Goal: Task Accomplishment & Management: Use online tool/utility

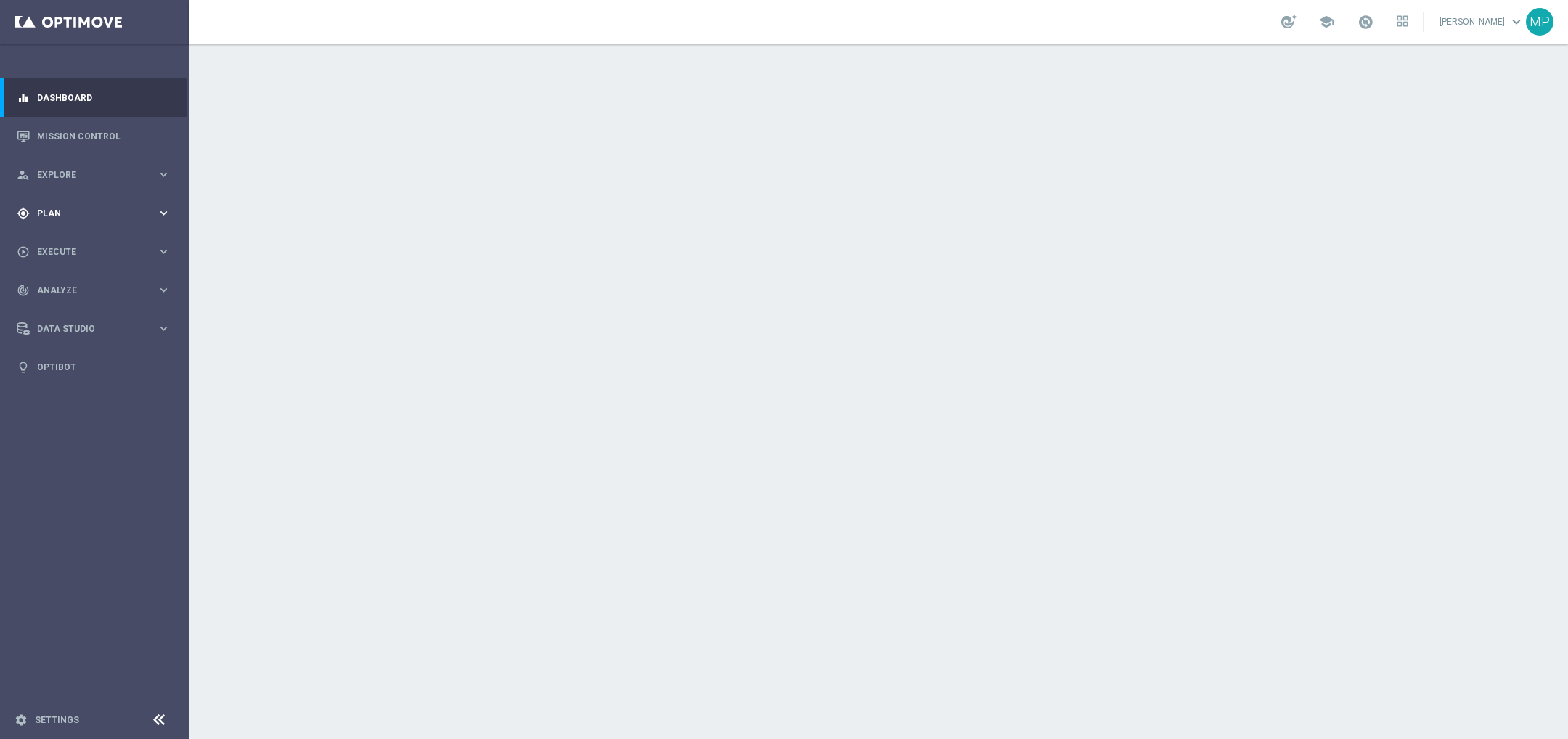
click at [113, 210] on span "Plan" at bounding box center [97, 213] width 120 height 9
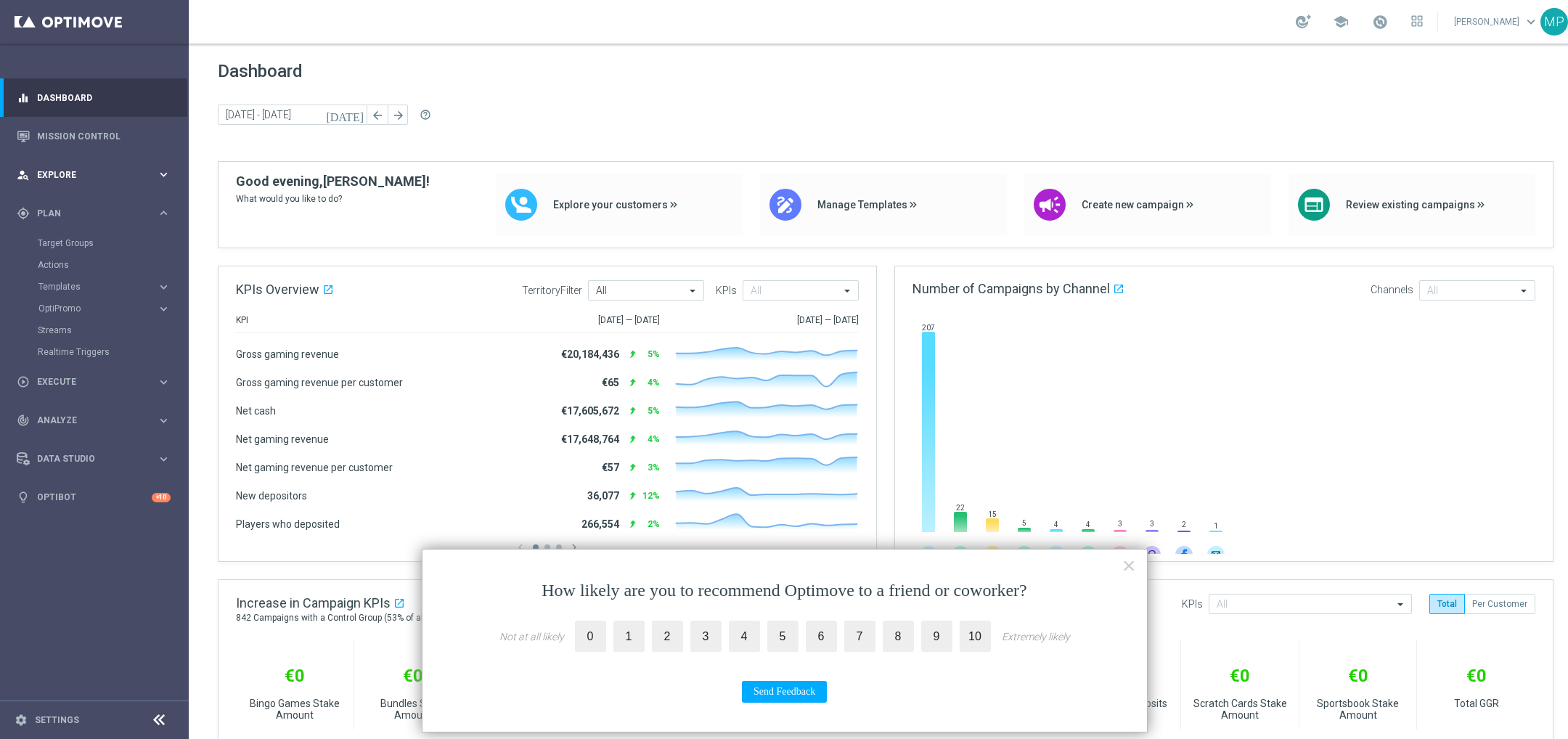
click at [82, 180] on div "person_search Explore" at bounding box center [87, 175] width 140 height 13
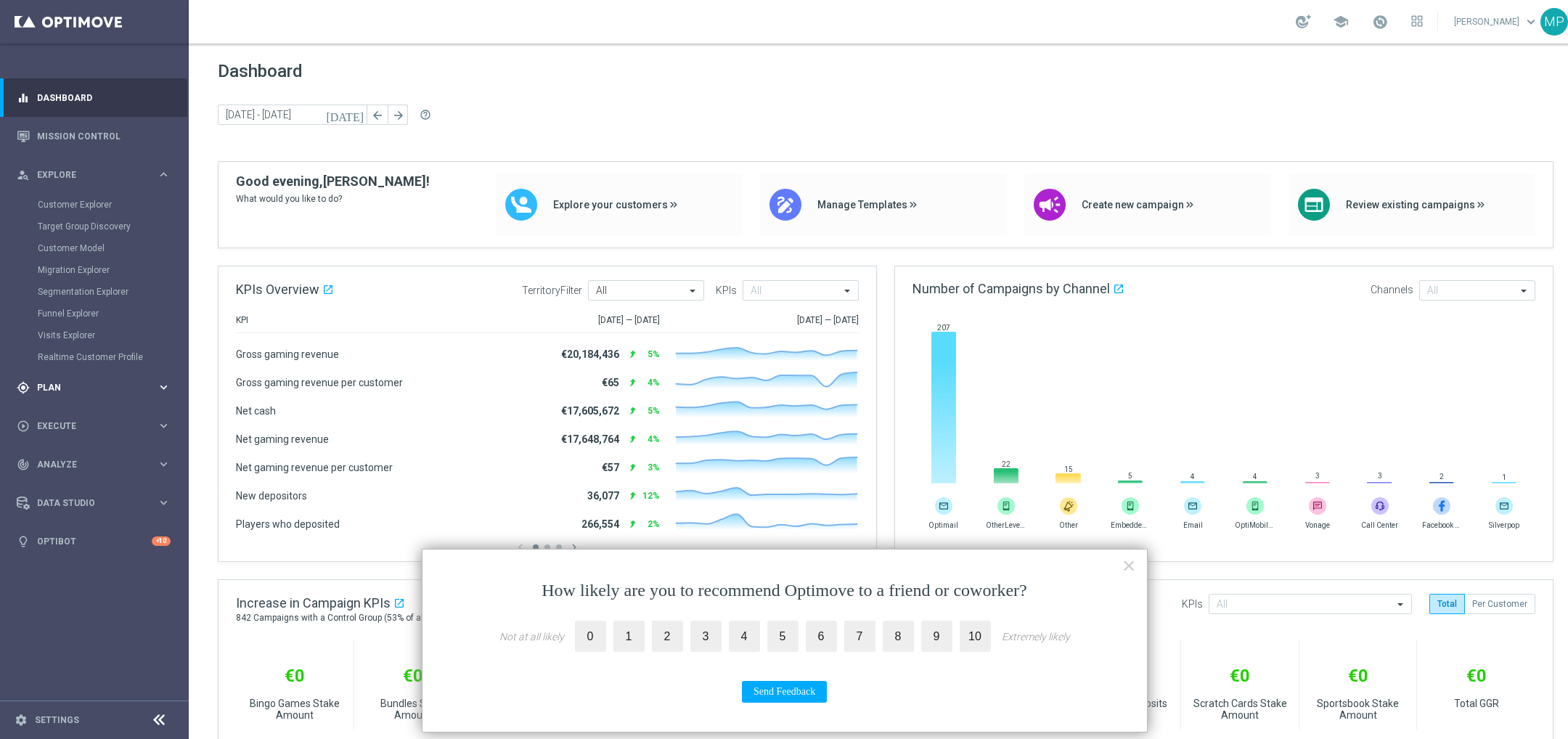
click at [100, 372] on div "gps_fixed Plan keyboard_arrow_right" at bounding box center [93, 388] width 187 height 39
click at [87, 399] on div "play_circle_outline Execute keyboard_arrow_right" at bounding box center [93, 382] width 187 height 39
click at [98, 340] on div "track_changes Analyze keyboard_arrow_right" at bounding box center [93, 333] width 187 height 39
click at [100, 259] on div "play_circle_outline Execute keyboard_arrow_right" at bounding box center [93, 252] width 187 height 39
click at [83, 312] on div "Stream Builder" at bounding box center [113, 303] width 150 height 22
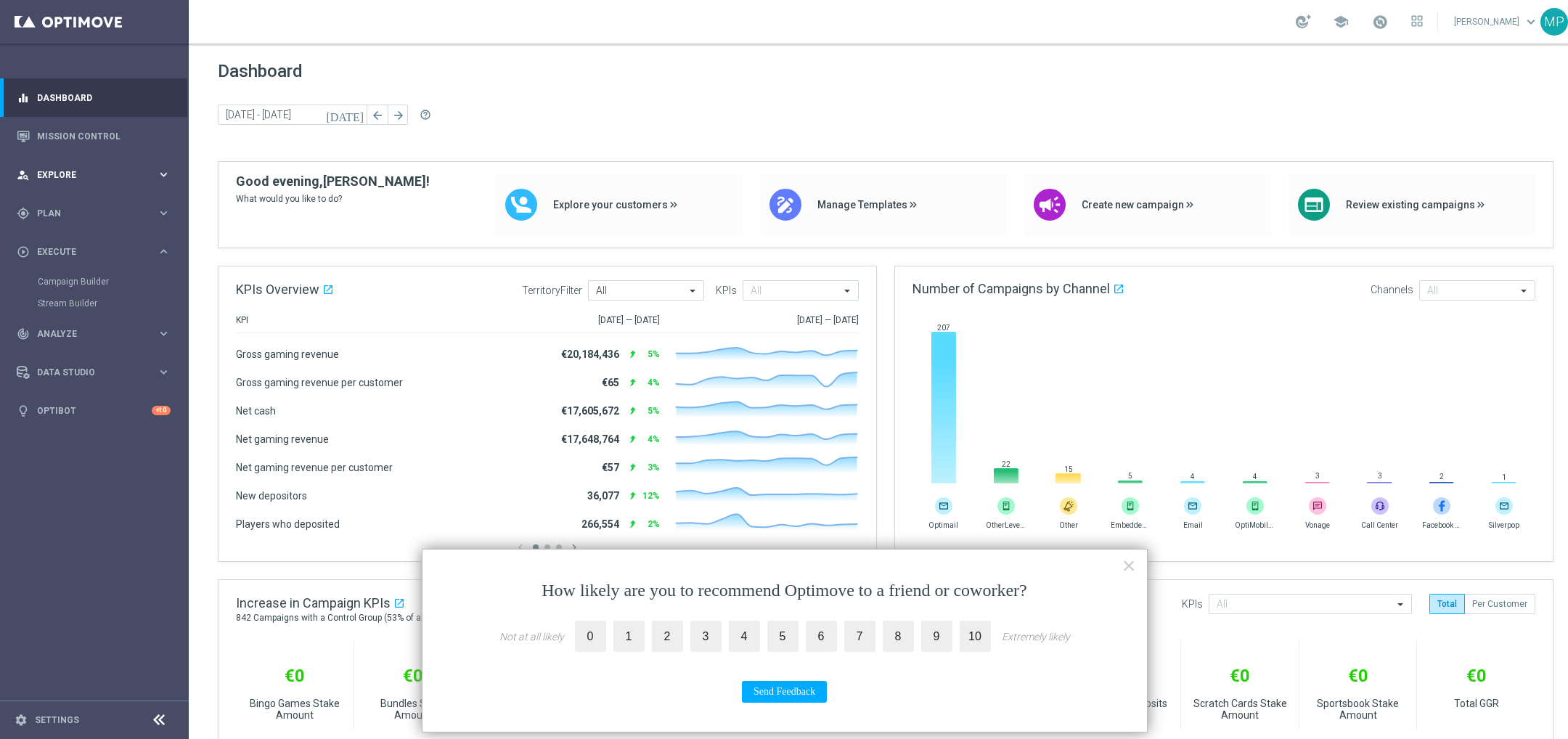
click at [91, 164] on div "person_search Explore keyboard_arrow_right" at bounding box center [93, 175] width 187 height 39
click at [139, 398] on div "gps_fixed Plan keyboard_arrow_right" at bounding box center [93, 388] width 187 height 39
click at [91, 286] on span "Templates" at bounding box center [91, 287] width 104 height 9
click at [70, 312] on link "Optimail" at bounding box center [98, 308] width 106 height 11
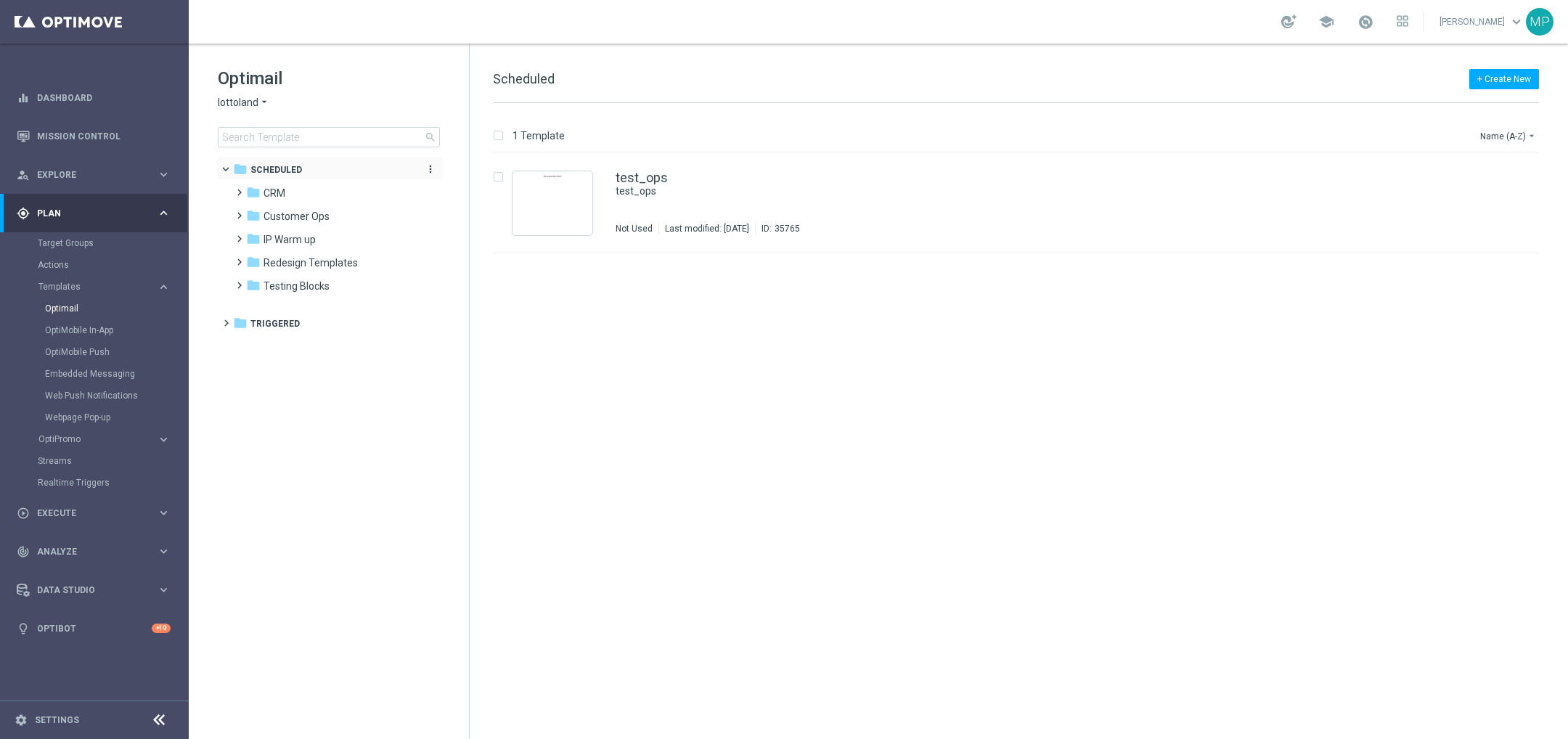
click at [285, 175] on span "Scheduled" at bounding box center [276, 170] width 52 height 13
click at [283, 172] on span "Scheduled" at bounding box center [276, 170] width 52 height 13
click at [284, 201] on div "folder CRM" at bounding box center [329, 193] width 167 height 17
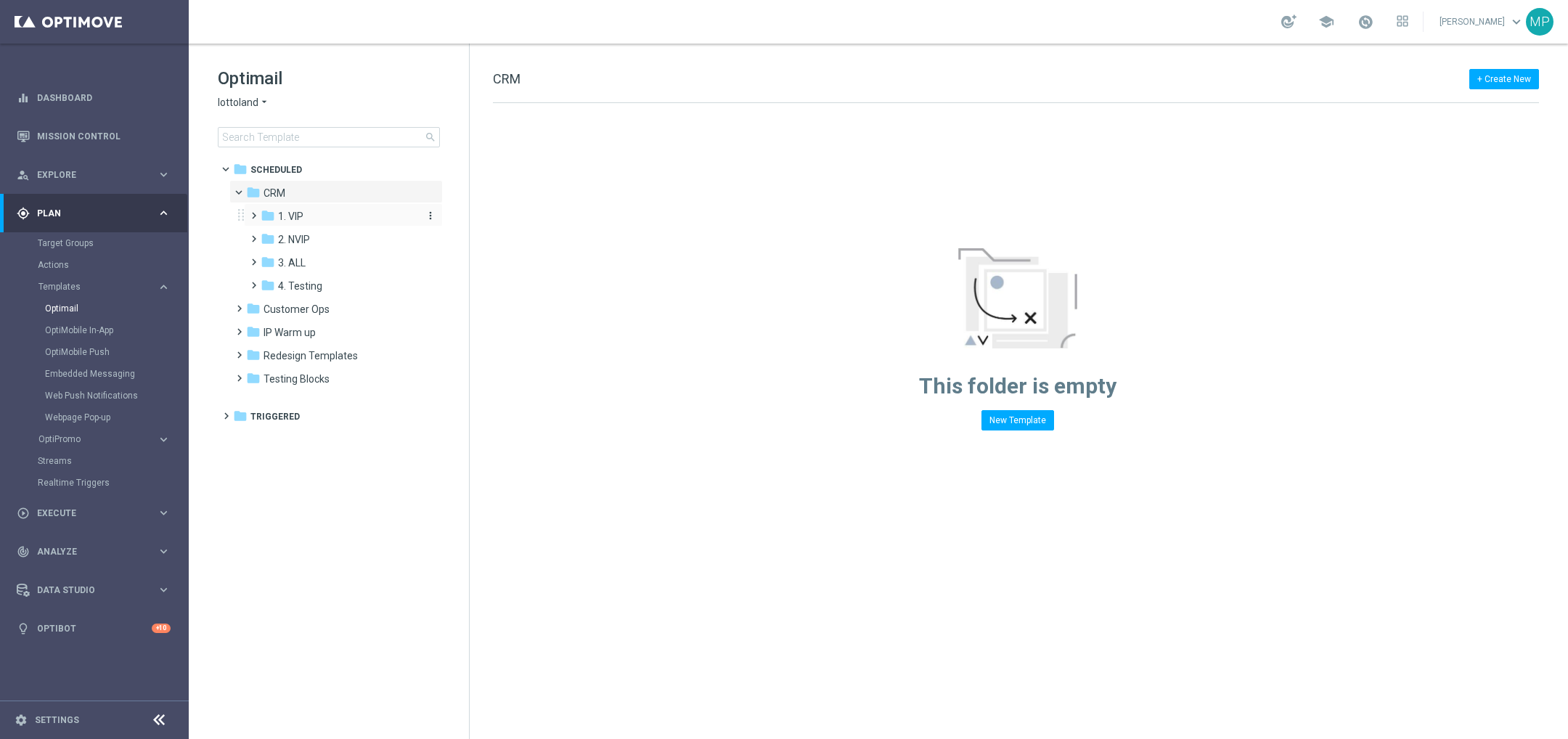
click at [313, 216] on div "folder 1. VIP" at bounding box center [338, 216] width 155 height 17
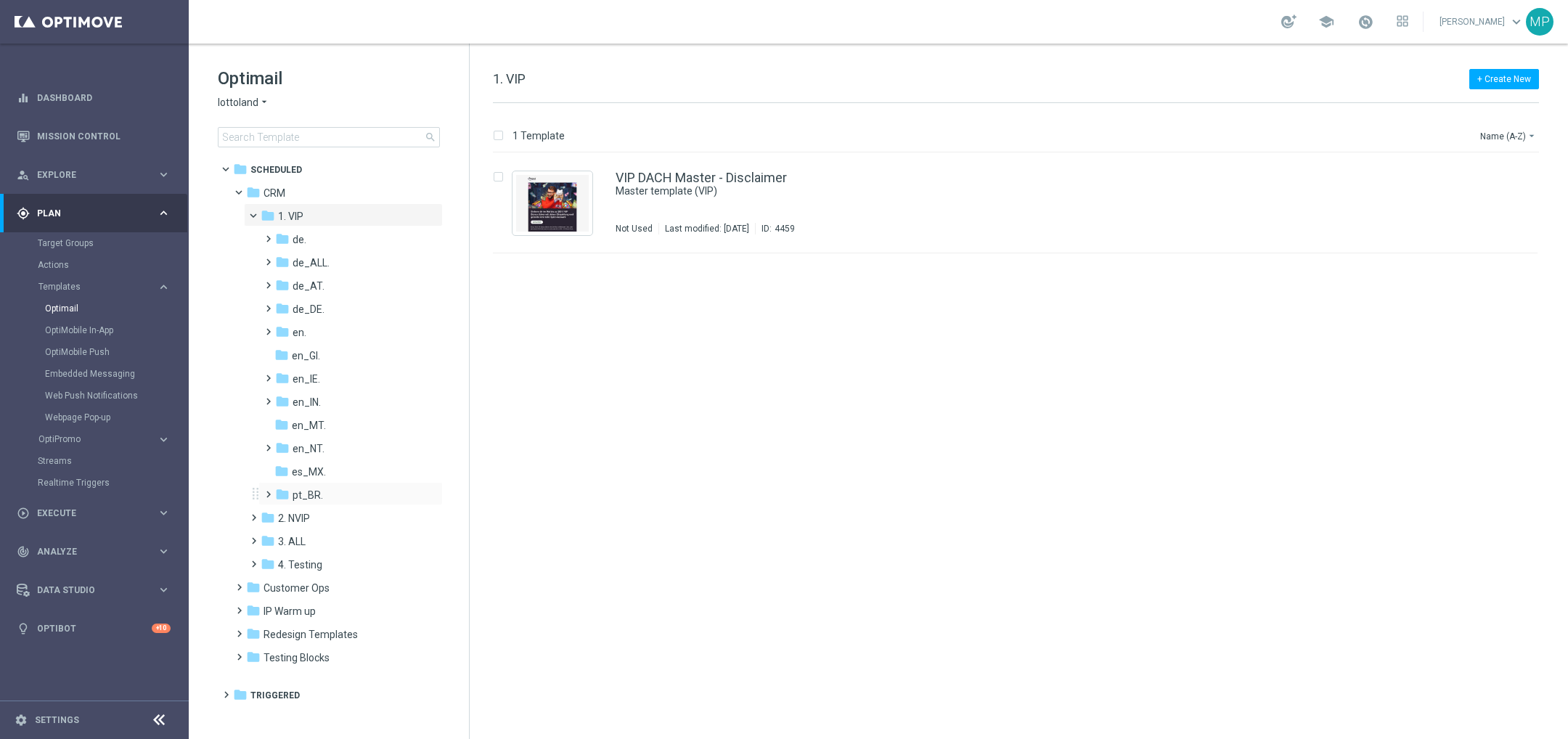
click at [359, 486] on div "folder pt_BR. more_vert" at bounding box center [351, 494] width 185 height 23
click at [262, 491] on span at bounding box center [266, 487] width 6 height 6
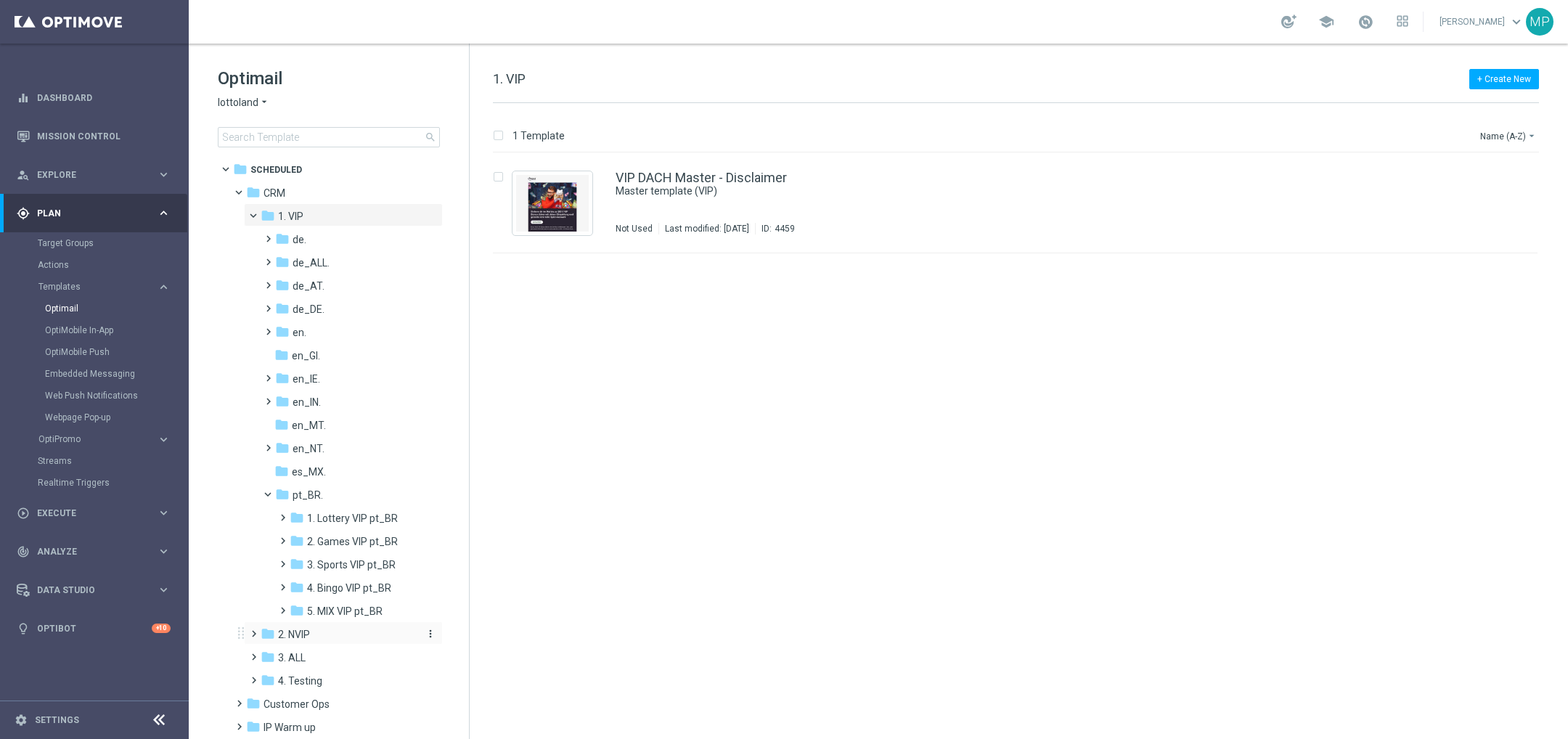
scroll to position [85, 0]
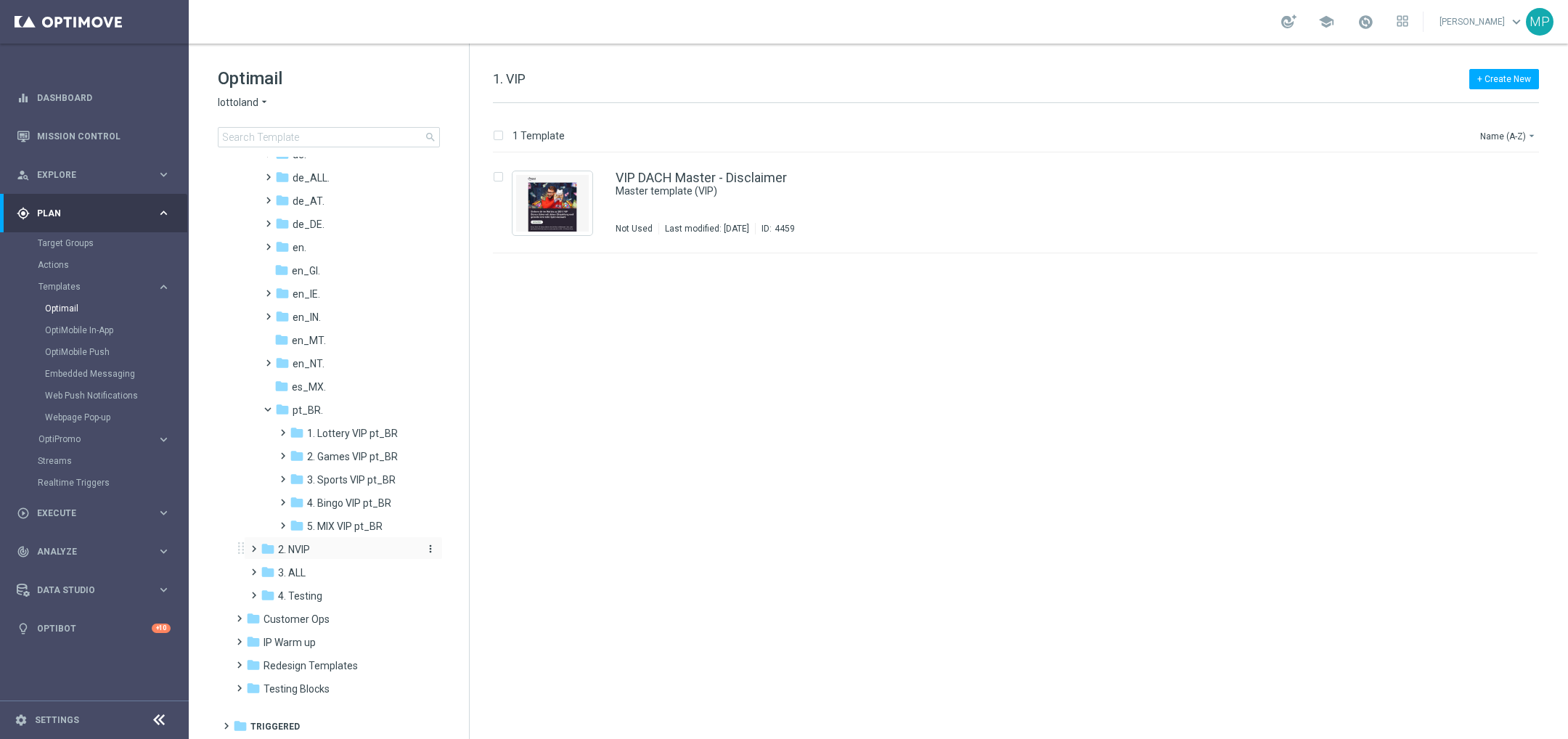
click at [310, 549] on span "2. NVIP" at bounding box center [294, 550] width 32 height 13
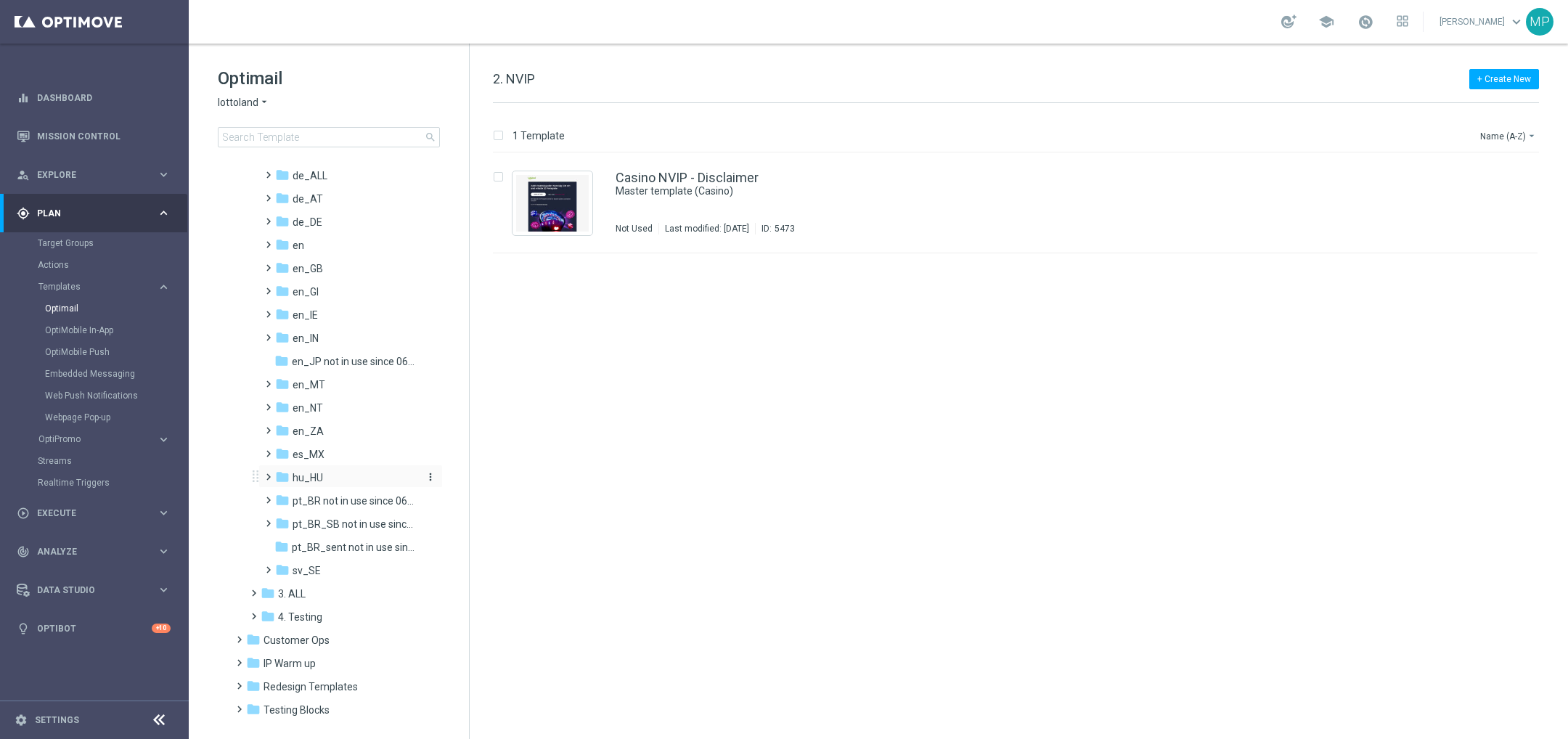
scroll to position [312, 0]
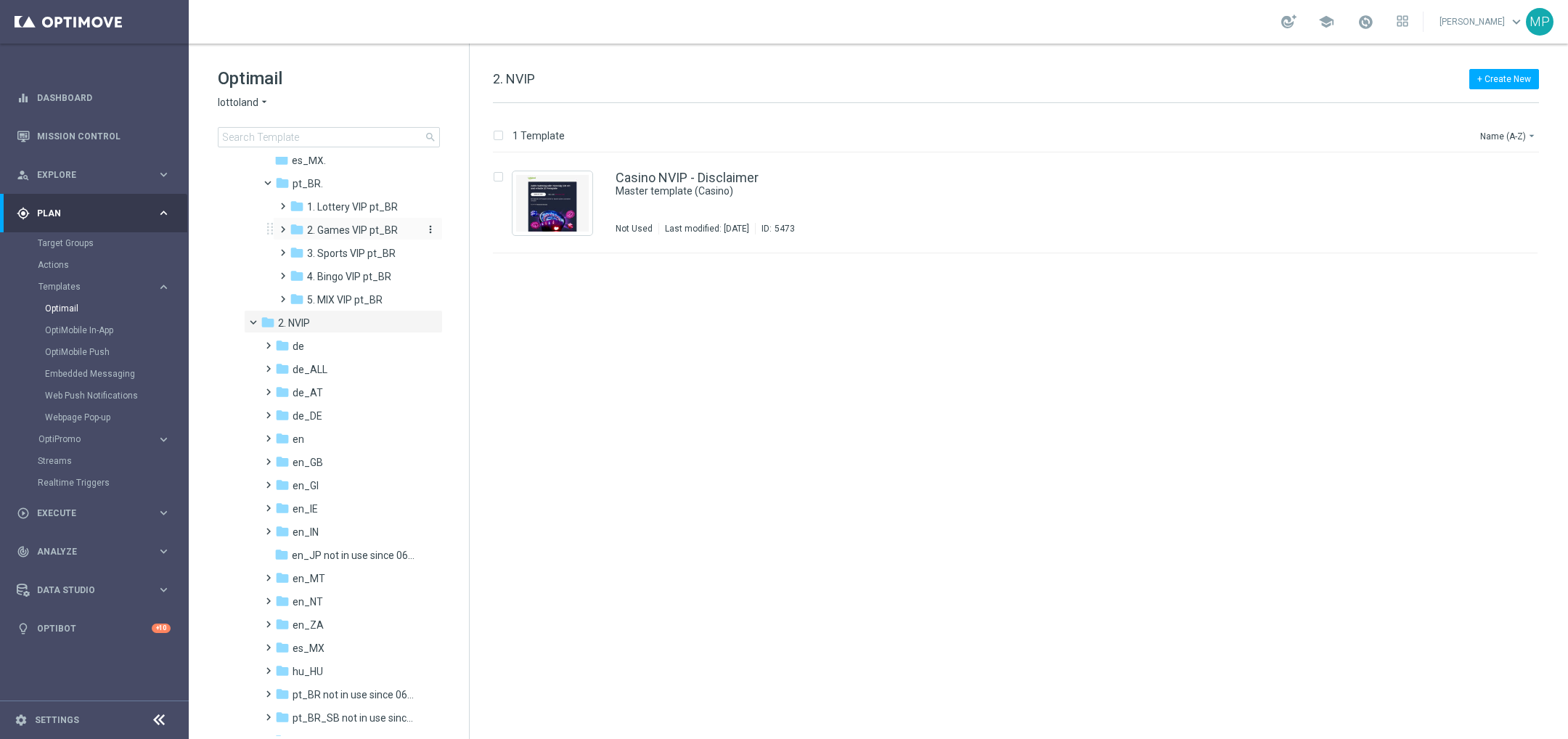
click at [368, 227] on span "2. Games VIP pt_BR" at bounding box center [352, 230] width 91 height 13
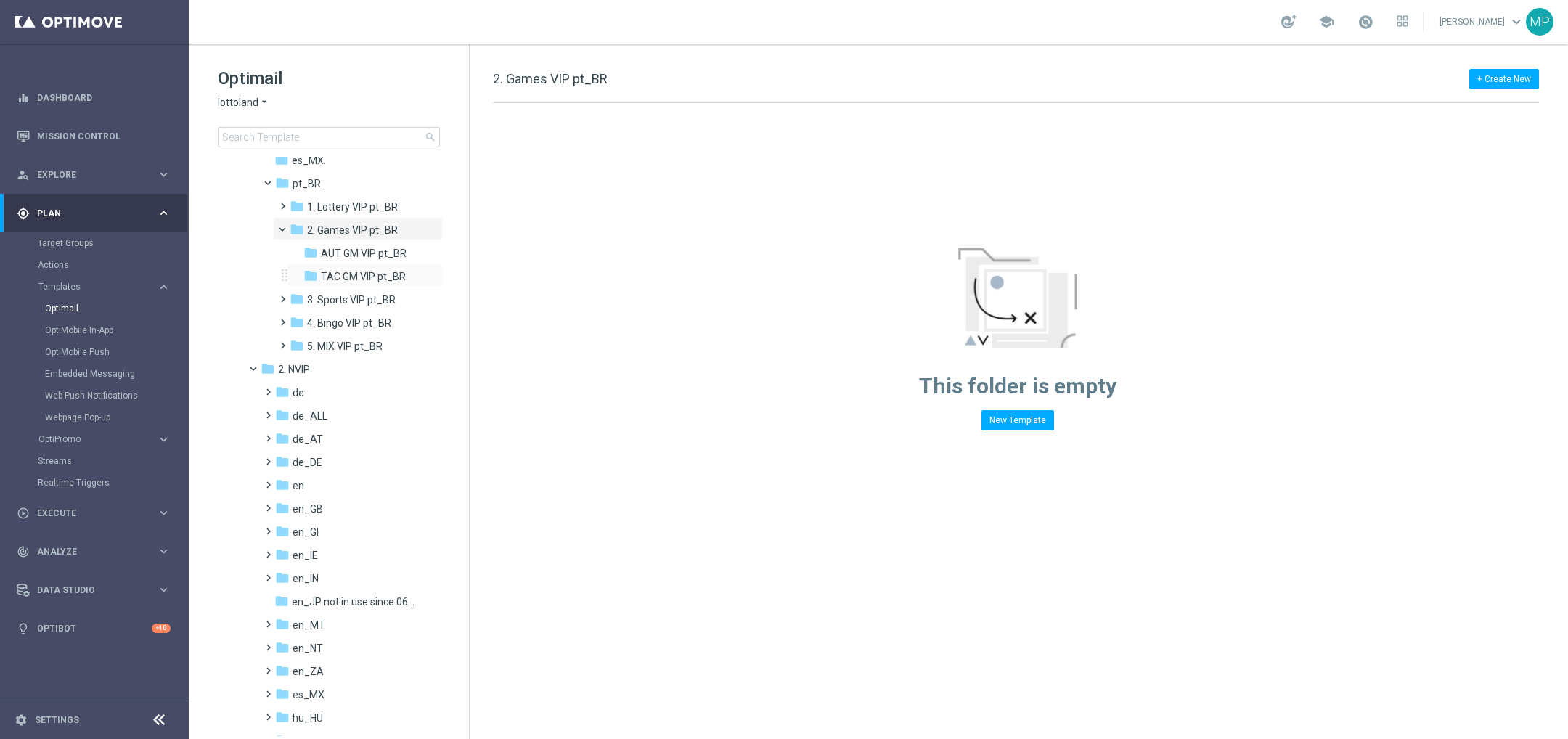
click at [379, 264] on div "folder TAC GM VIP pt_BR more_vert" at bounding box center [365, 275] width 155 height 23
click at [376, 251] on span "AUT GM VIP pt_BR" at bounding box center [363, 253] width 86 height 13
click at [329, 251] on span "AUT GM VIP pt_BR" at bounding box center [363, 253] width 86 height 13
click at [367, 269] on div "folder TAC GM VIP pt_BR" at bounding box center [363, 277] width 118 height 17
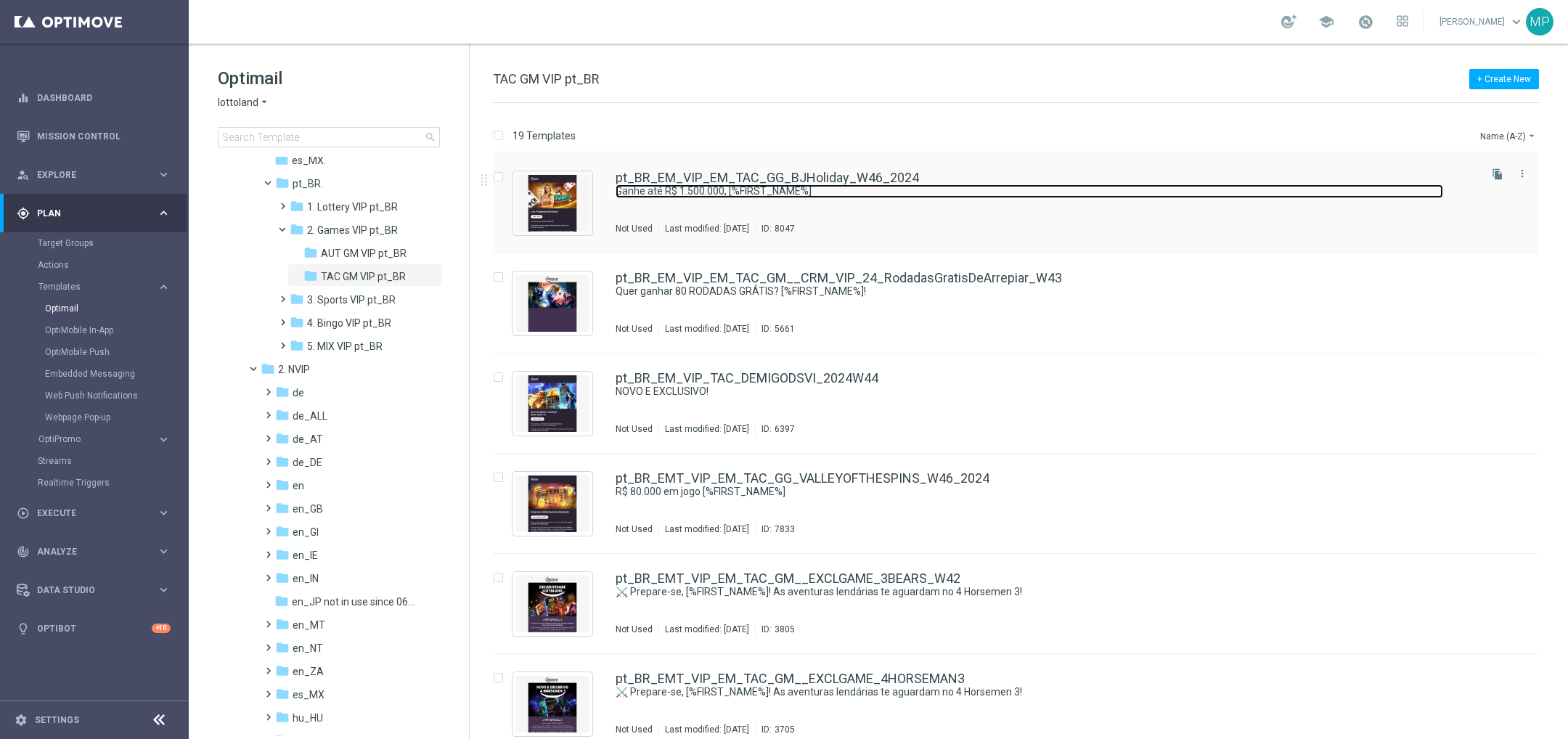
click at [937, 190] on link "Ganhe até R$ 1.500.000, [%FIRST_NAME%]" at bounding box center [1030, 191] width 828 height 14
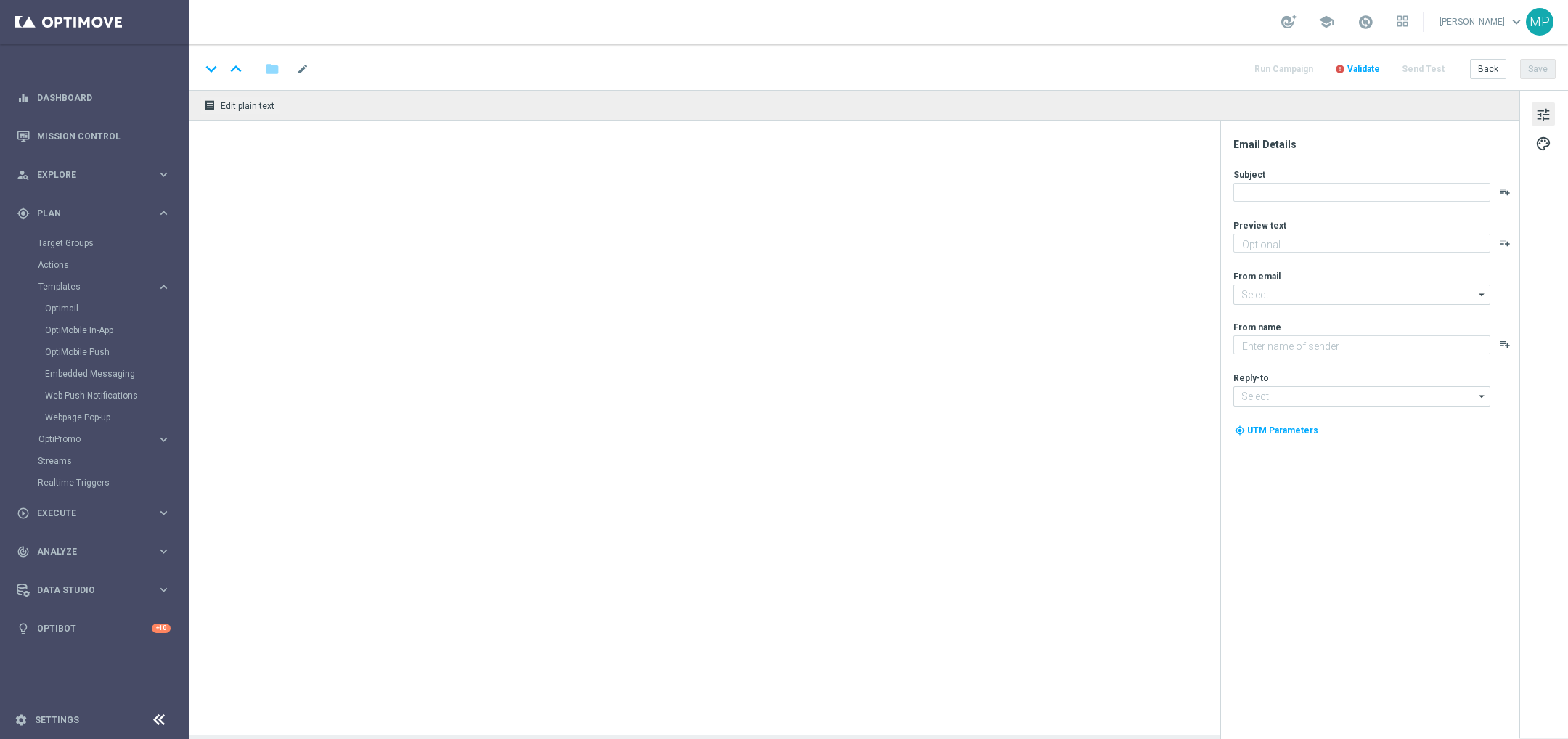
type textarea "Você gosta de BLACKJACK? Não perca a promoção do Live Pragmatic Blackjack!"
type input "[EMAIL_ADDRESS][DOMAIN_NAME]"
type textarea "Lottoland"
type input "[EMAIL_ADDRESS][DOMAIN_NAME]"
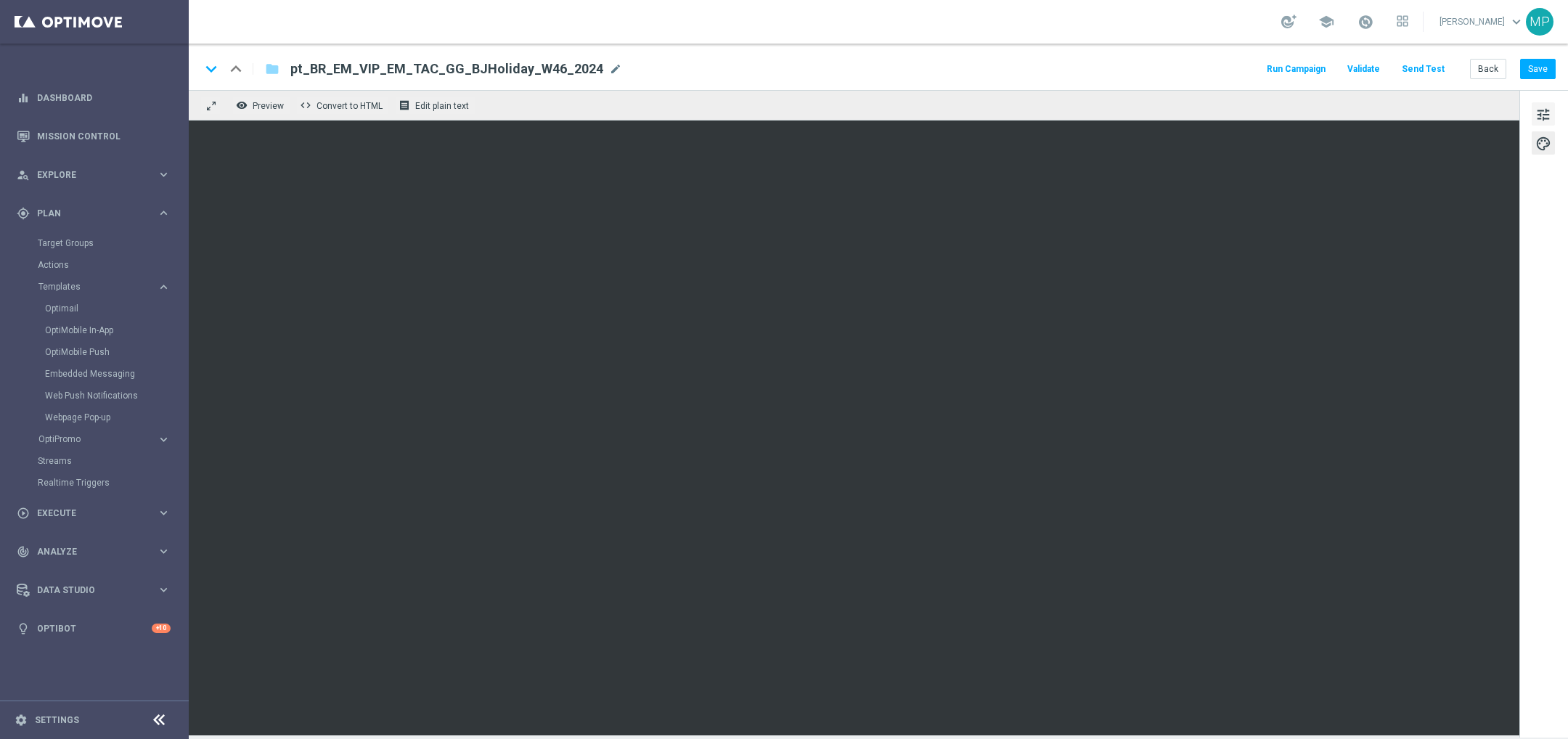
click at [1540, 121] on span "tune" at bounding box center [1544, 114] width 16 height 19
click at [431, 108] on span "Edit plain text" at bounding box center [442, 106] width 53 height 11
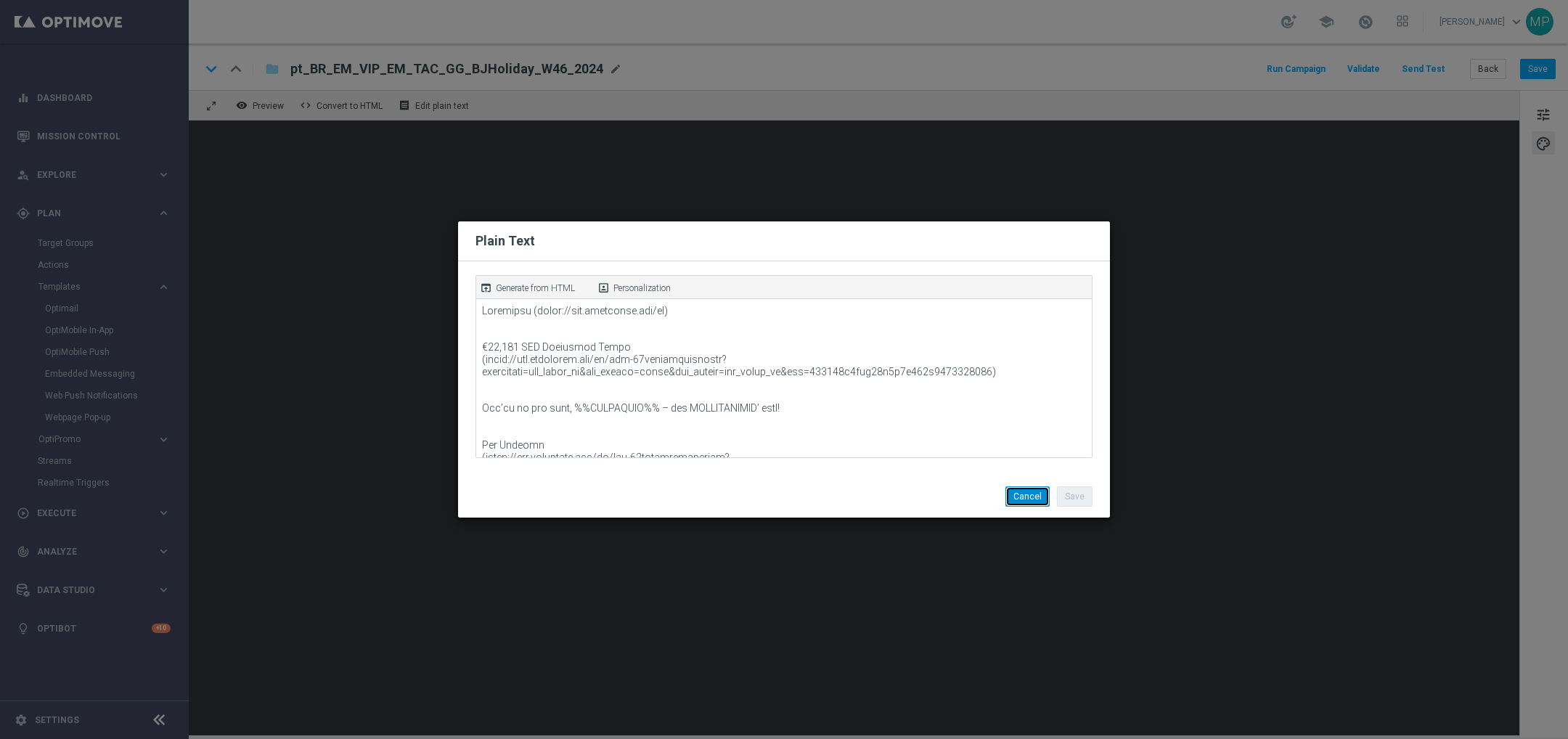
click at [1039, 501] on button "Cancel" at bounding box center [1027, 496] width 45 height 20
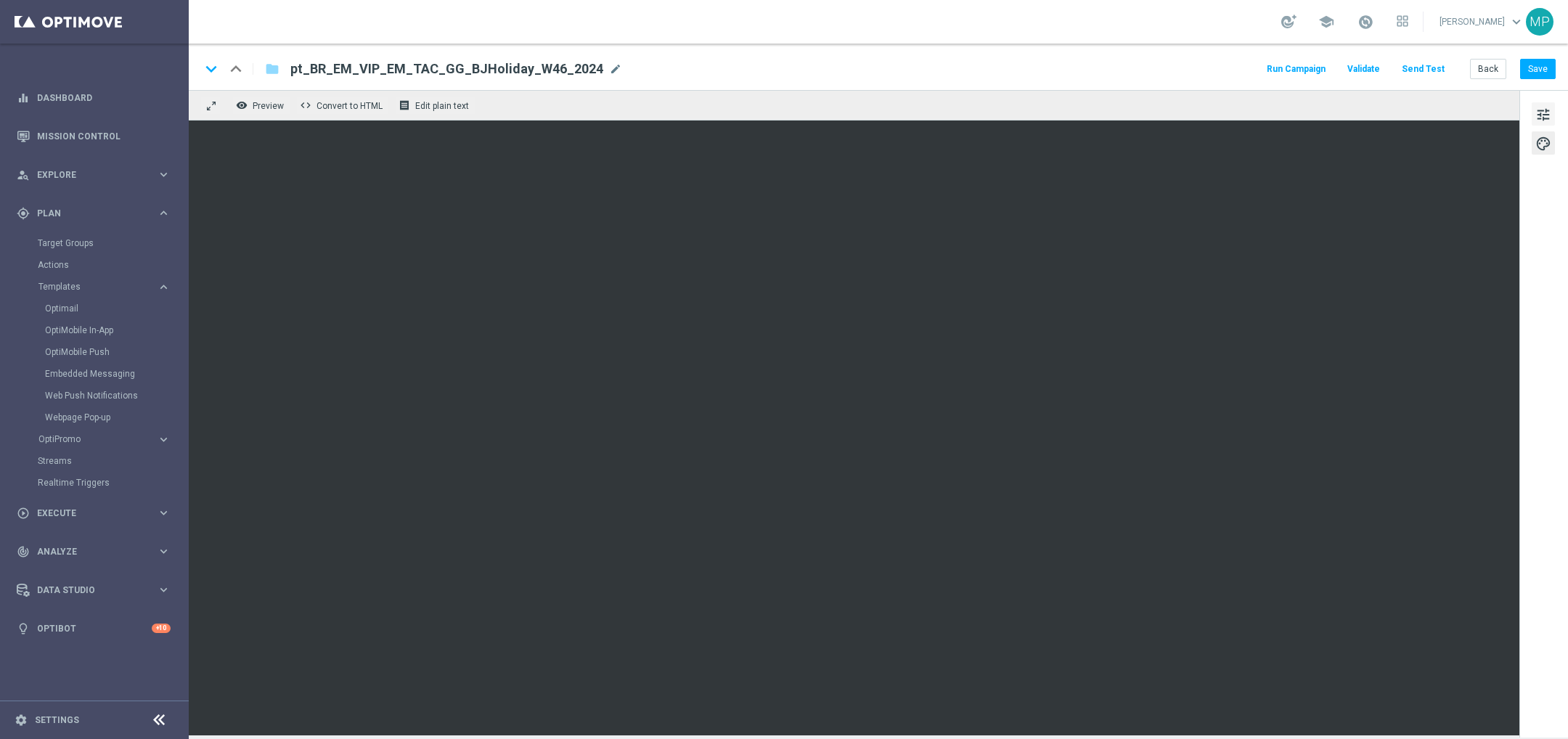
click at [1536, 108] on span "tune" at bounding box center [1544, 114] width 16 height 19
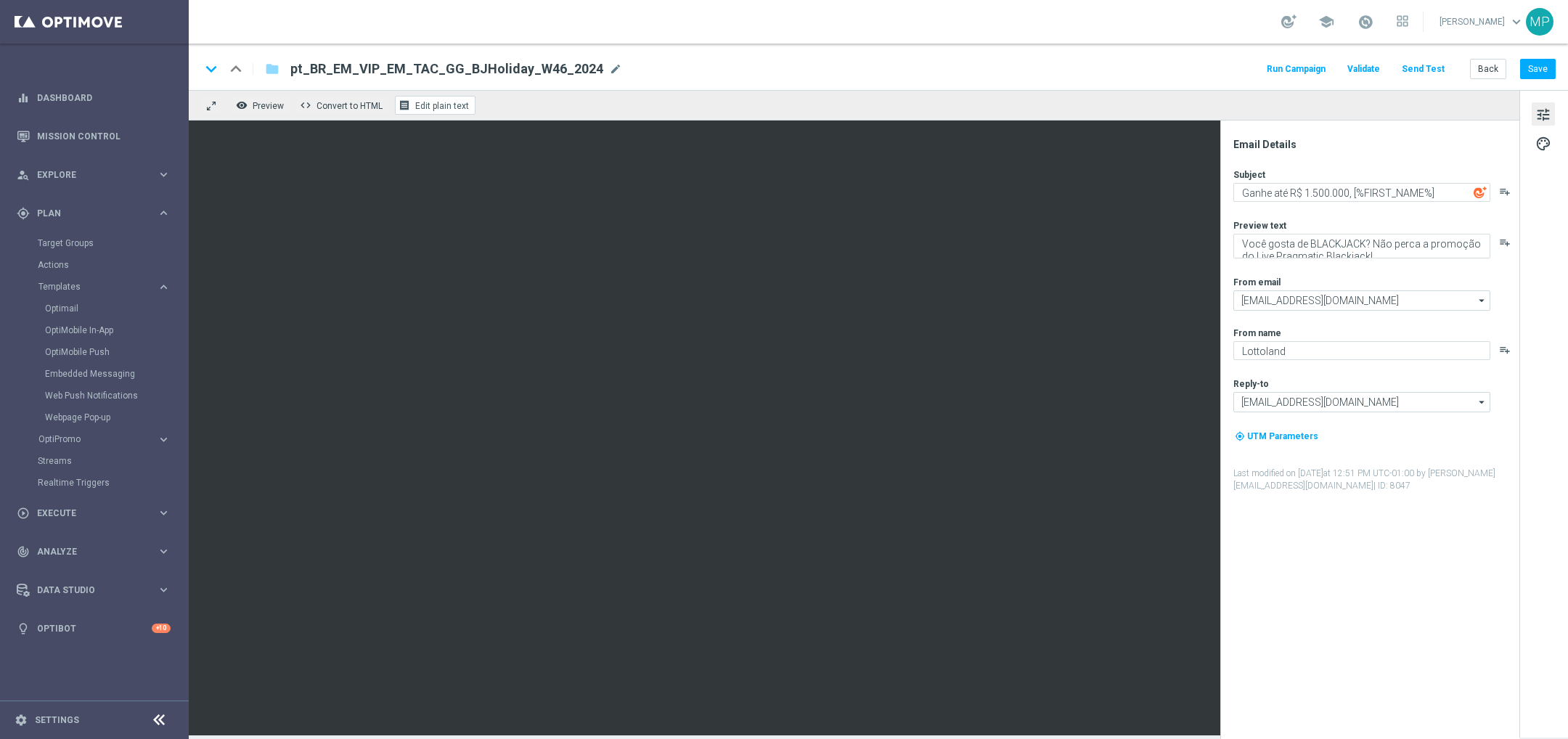
click at [422, 102] on span "Edit plain text" at bounding box center [442, 106] width 53 height 11
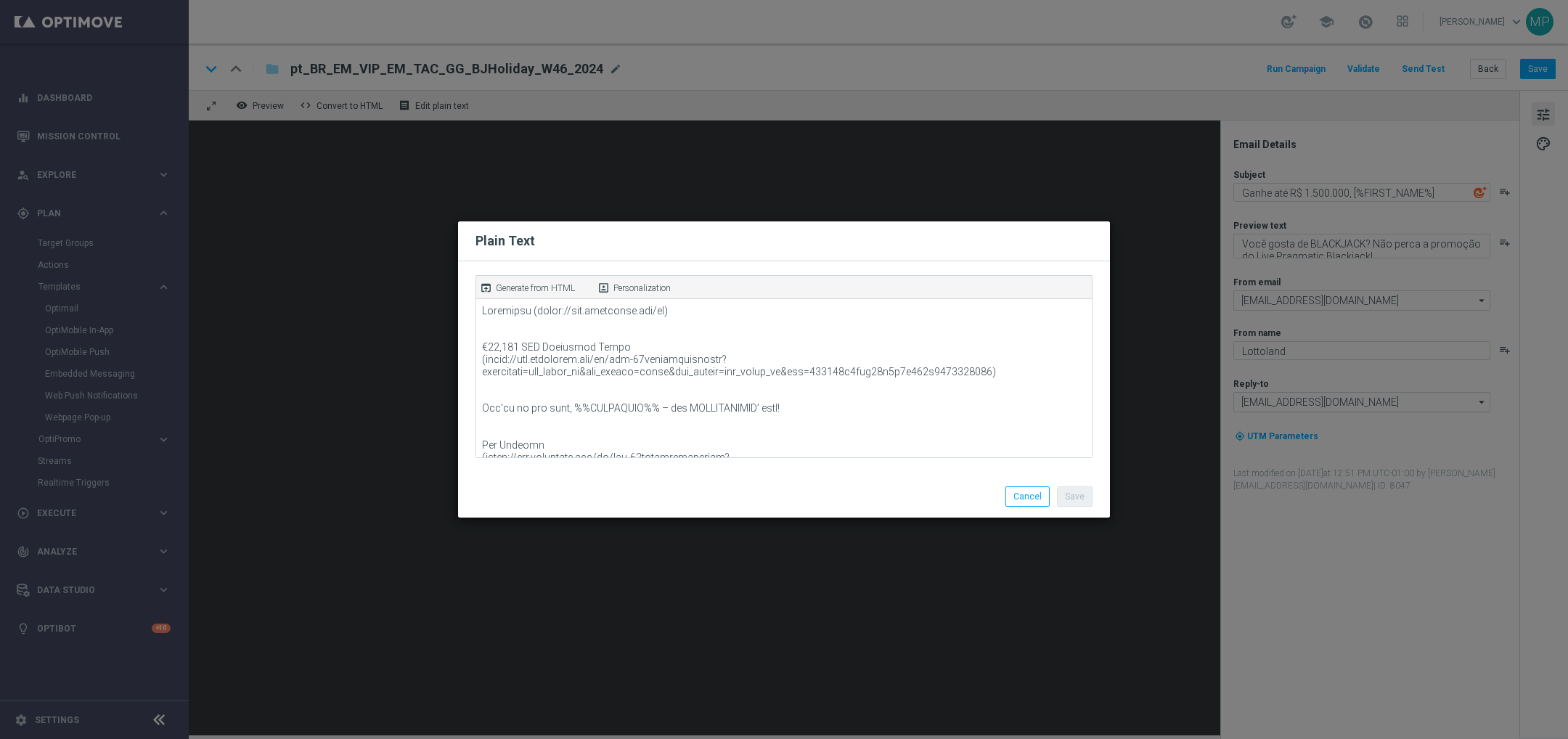
click at [422, 96] on modal-container "Plain Text open_in_browser Generate from HTML portrait Personalization Save Can…" at bounding box center [784, 369] width 1568 height 739
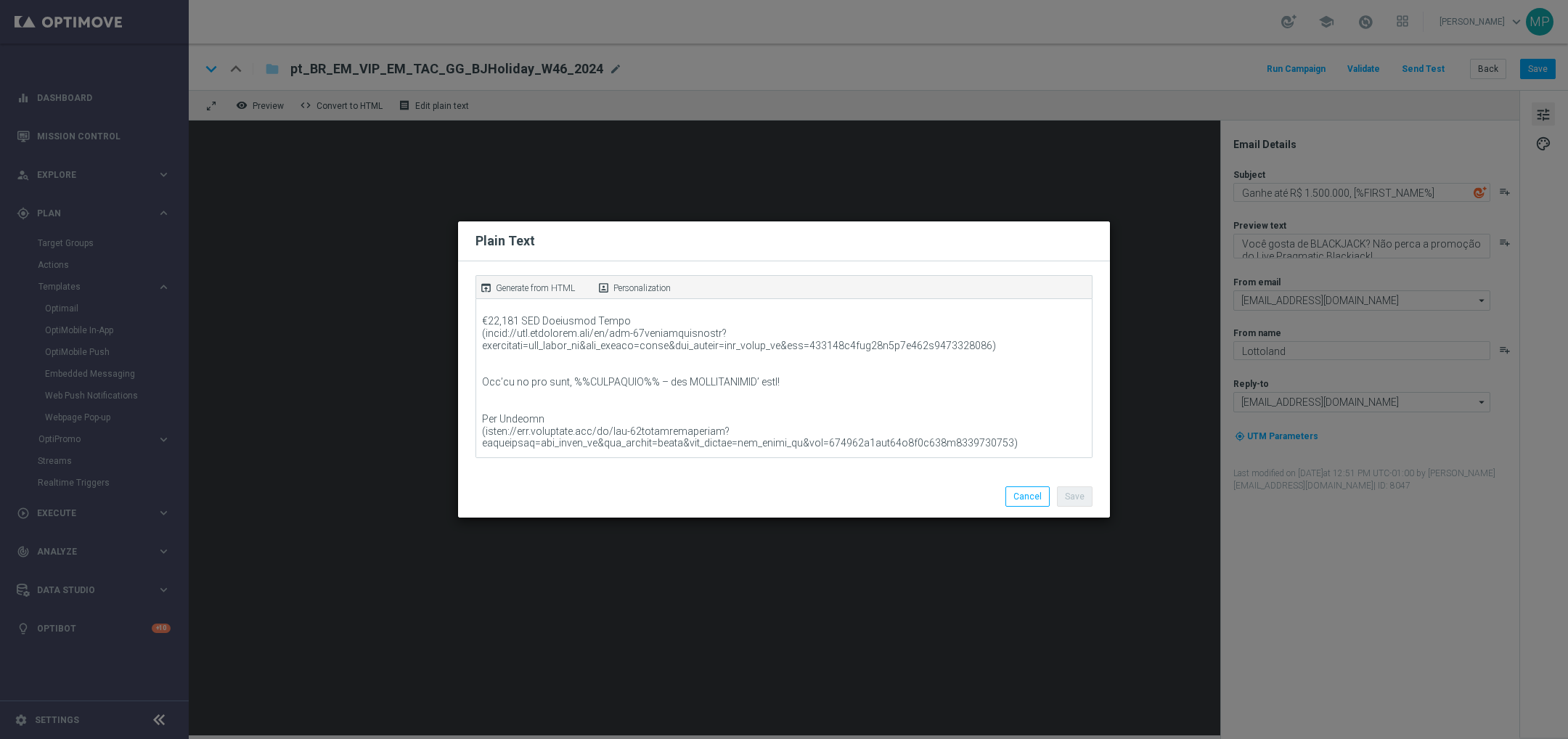
scroll to position [32, 0]
click at [1028, 488] on button "Cancel" at bounding box center [1027, 496] width 45 height 20
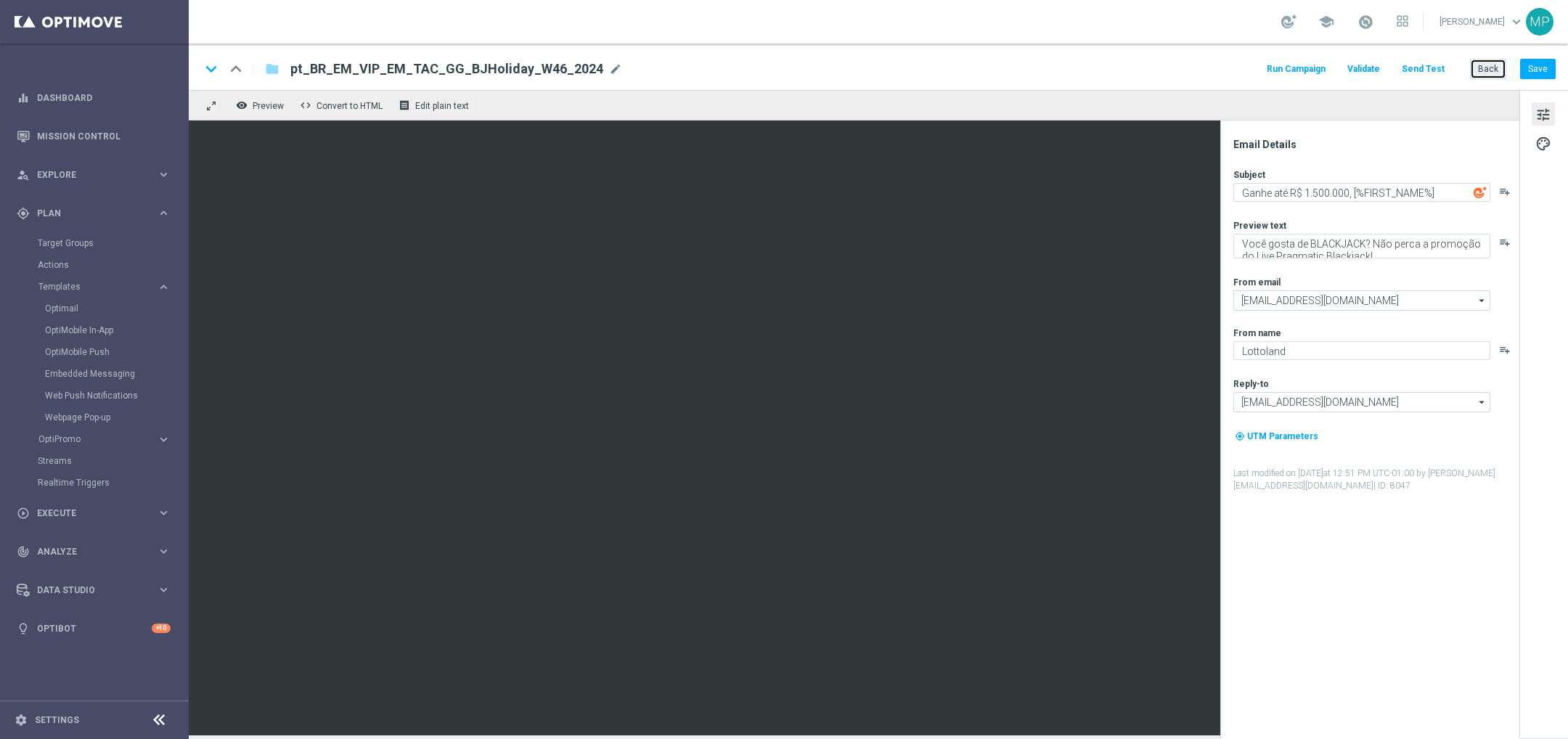
click at [1484, 67] on button "Back" at bounding box center [1488, 69] width 36 height 20
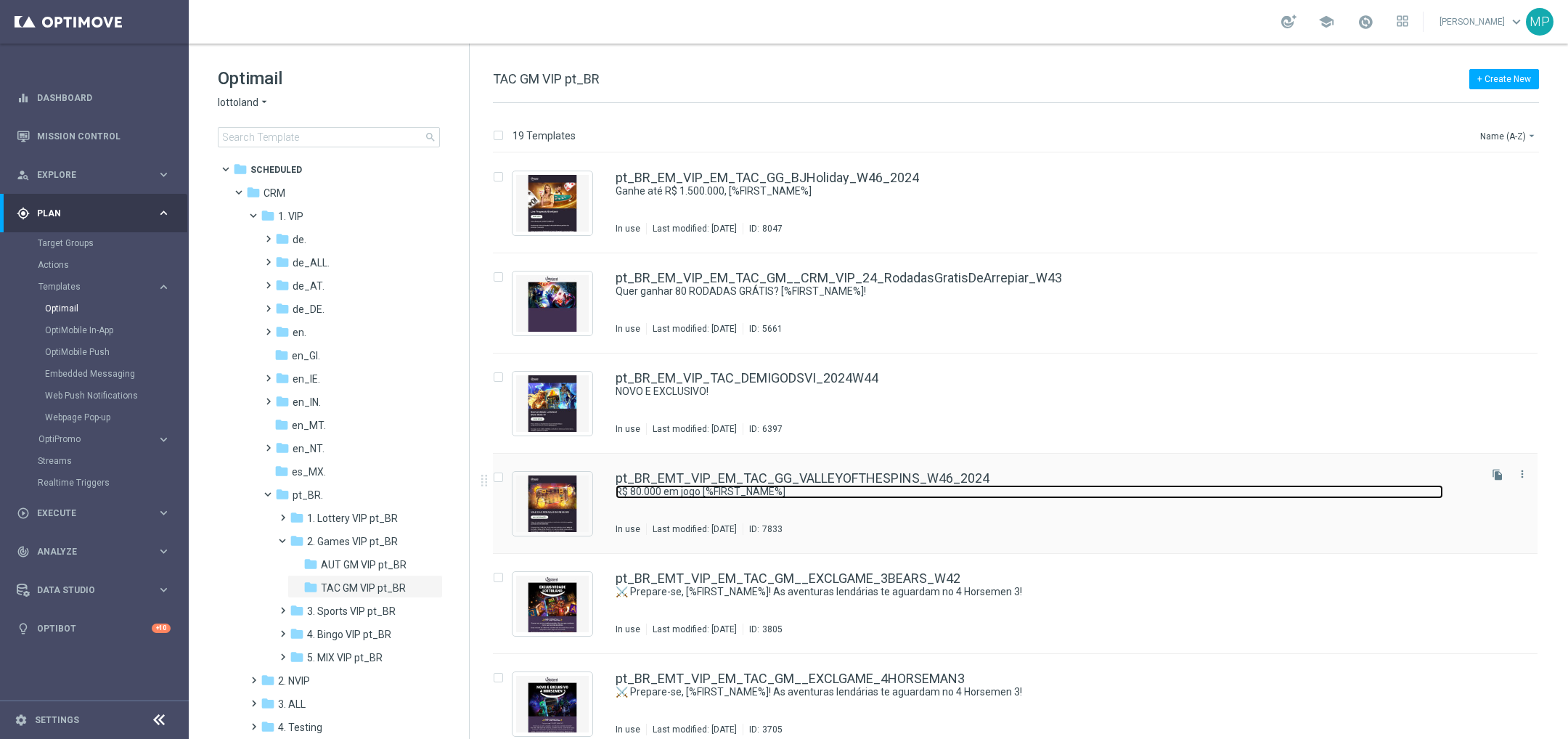
click at [962, 488] on link "R$ 80.000 em jogo [%FIRST_NAME%]" at bounding box center [1030, 491] width 828 height 14
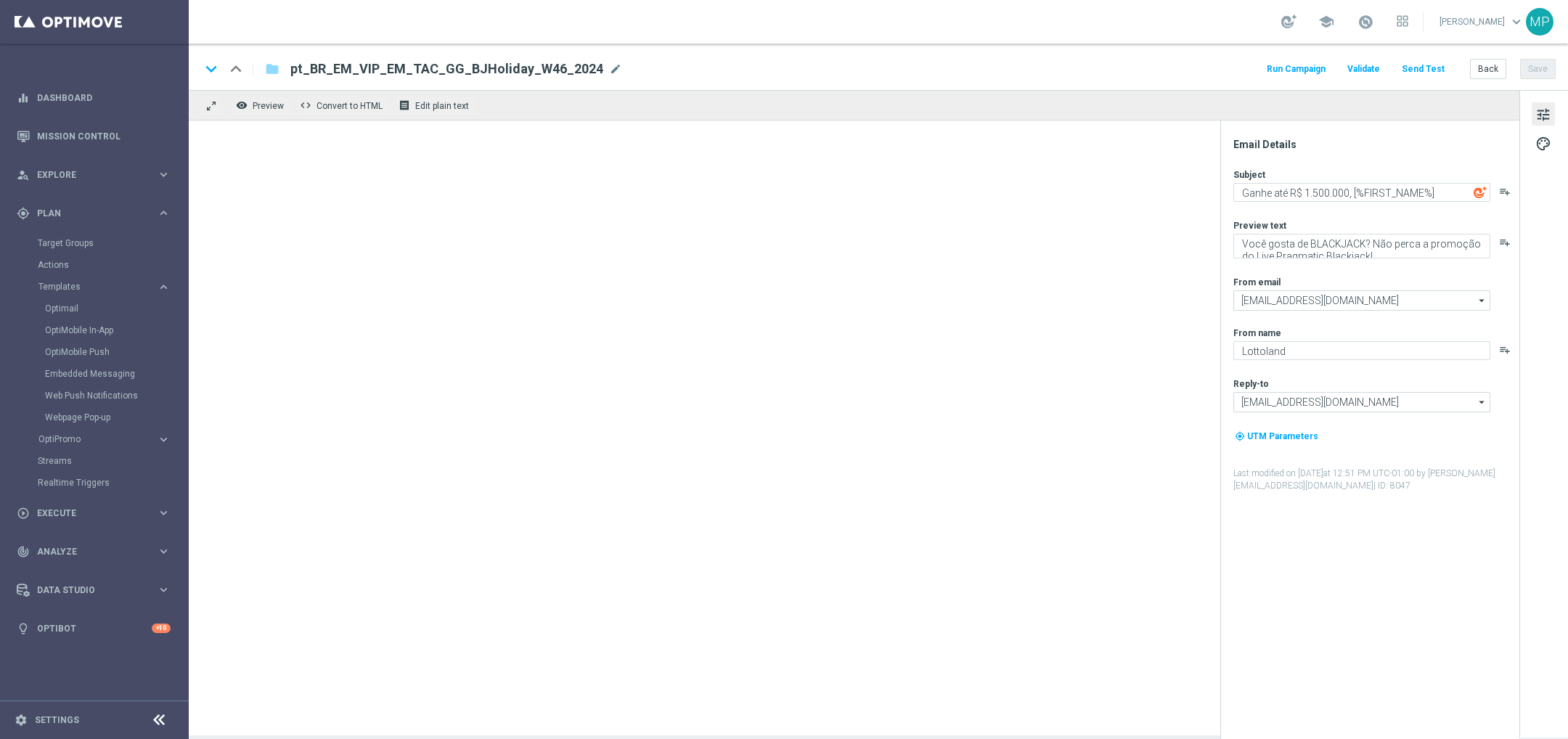
type textarea "R$ 80.000 em jogo [%FIRST_NAME%]"
type textarea "Ganhe até R$ 20.000 na emocionante promoção da tabela de classificação!"
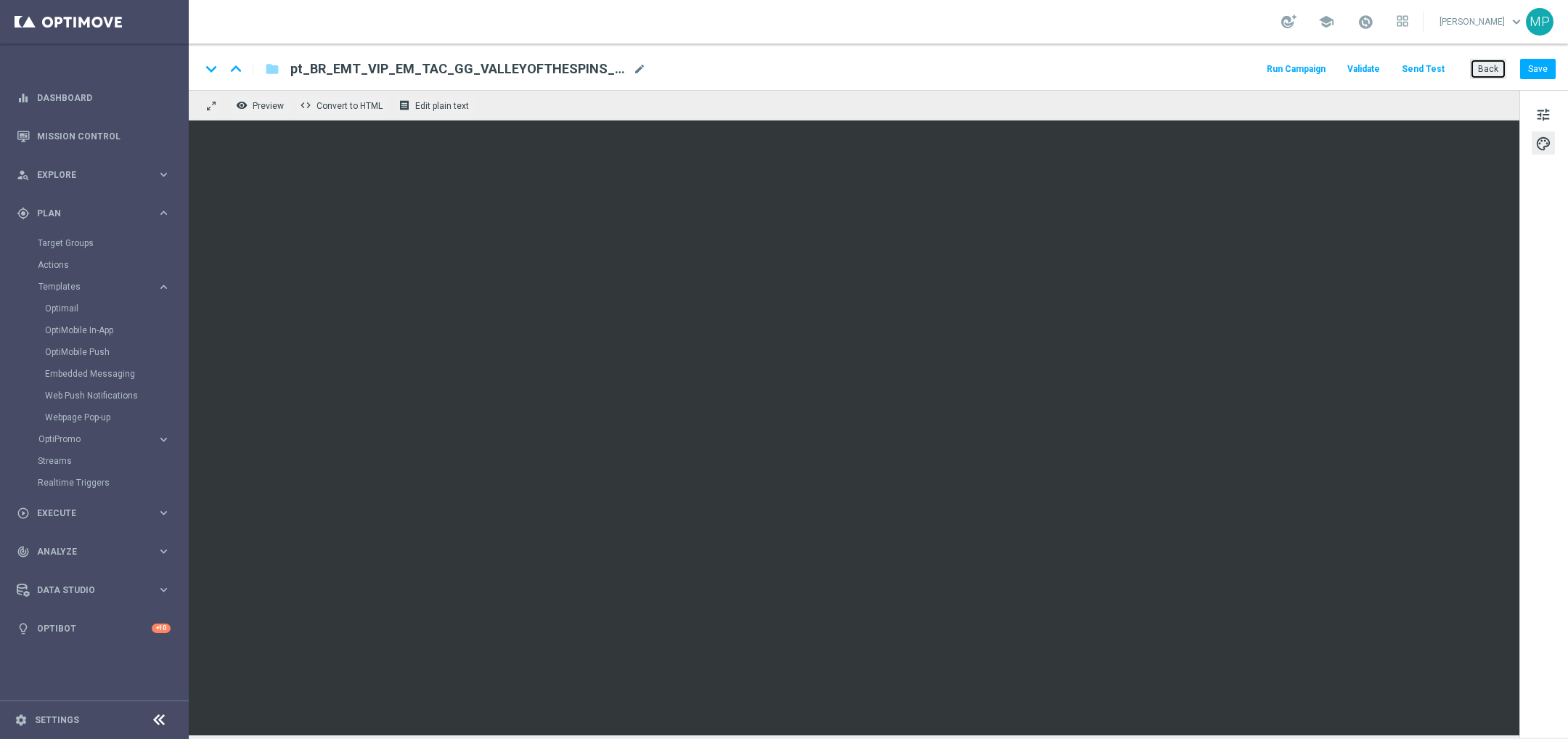
click at [1494, 67] on button "Back" at bounding box center [1488, 69] width 36 height 20
